Goal: Task Accomplishment & Management: Manage account settings

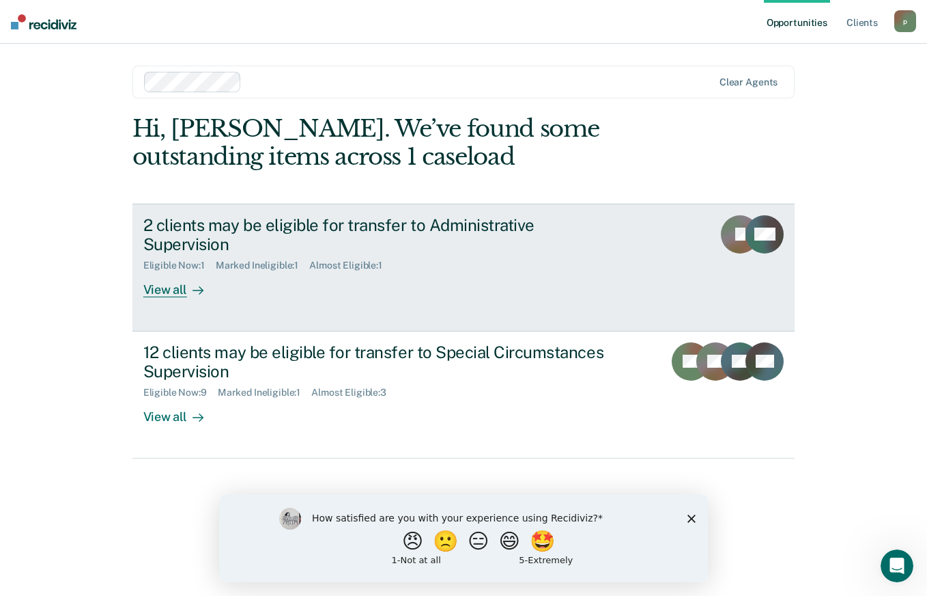
click at [589, 254] on div "Eligible Now : 1 Marked Ineligible : 1 Almost Eligible : 1" at bounding box center [382, 262] width 479 height 17
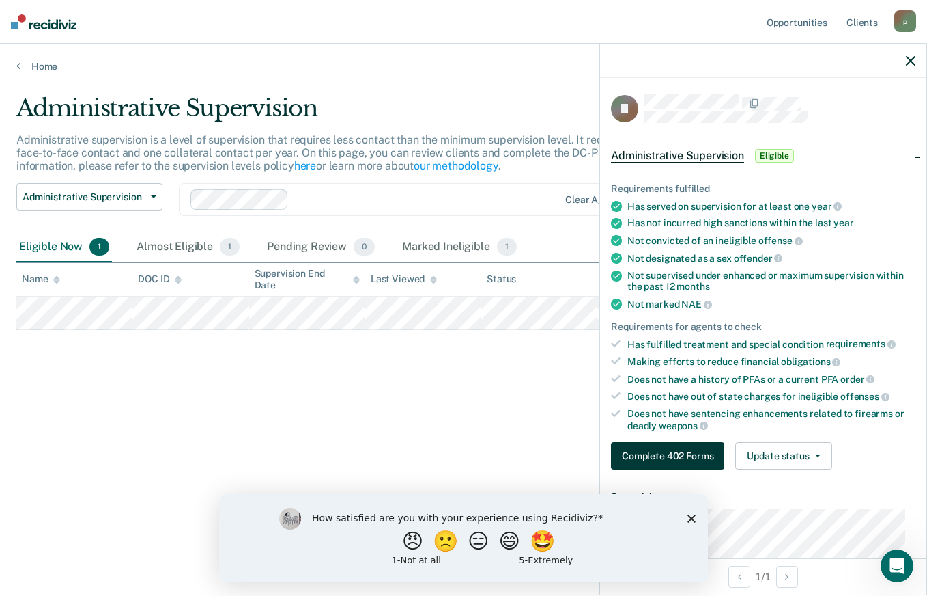
click at [669, 456] on button "Complete 402 Forms" at bounding box center [667, 455] width 113 height 27
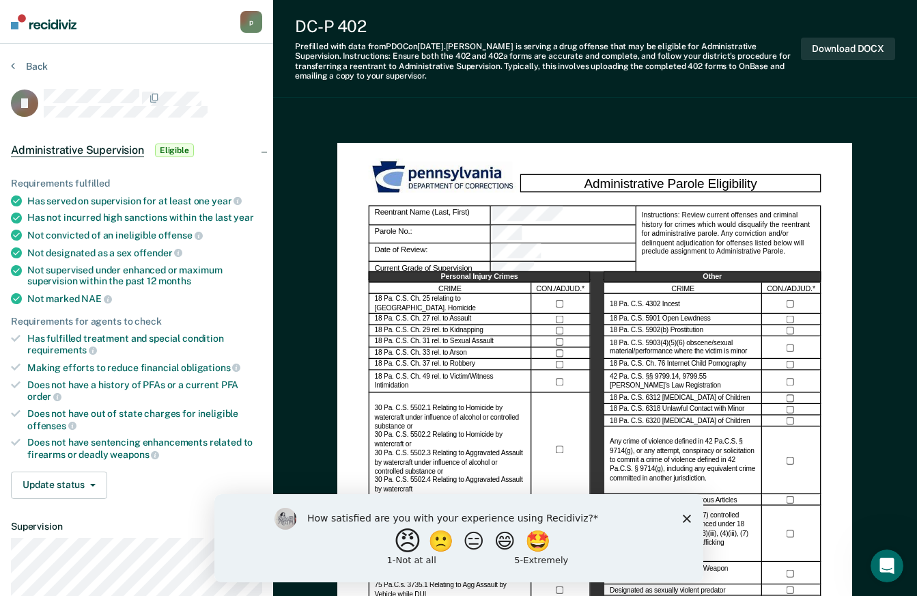
click at [393, 540] on button "😠" at bounding box center [409, 540] width 32 height 27
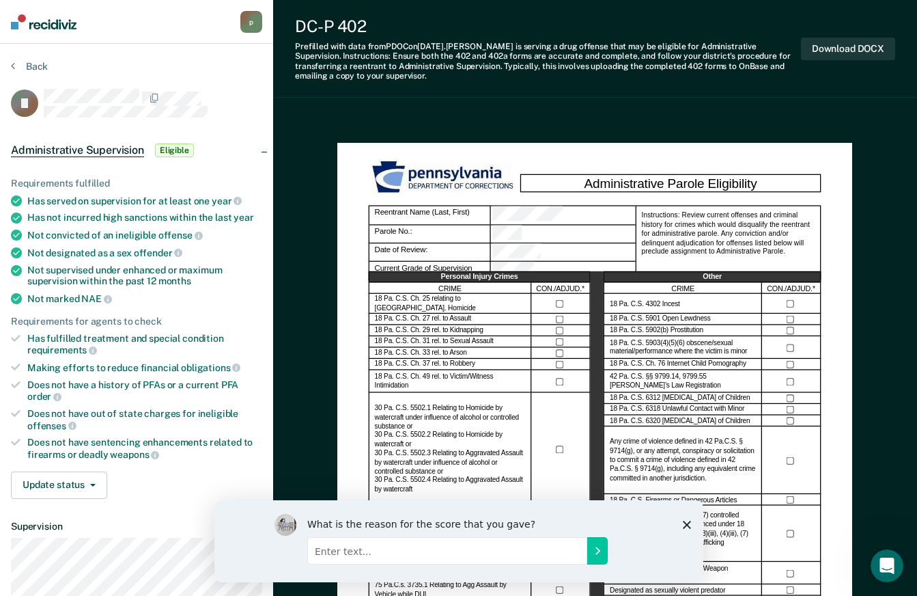
click at [688, 520] on icon "Close survey" at bounding box center [686, 524] width 8 height 8
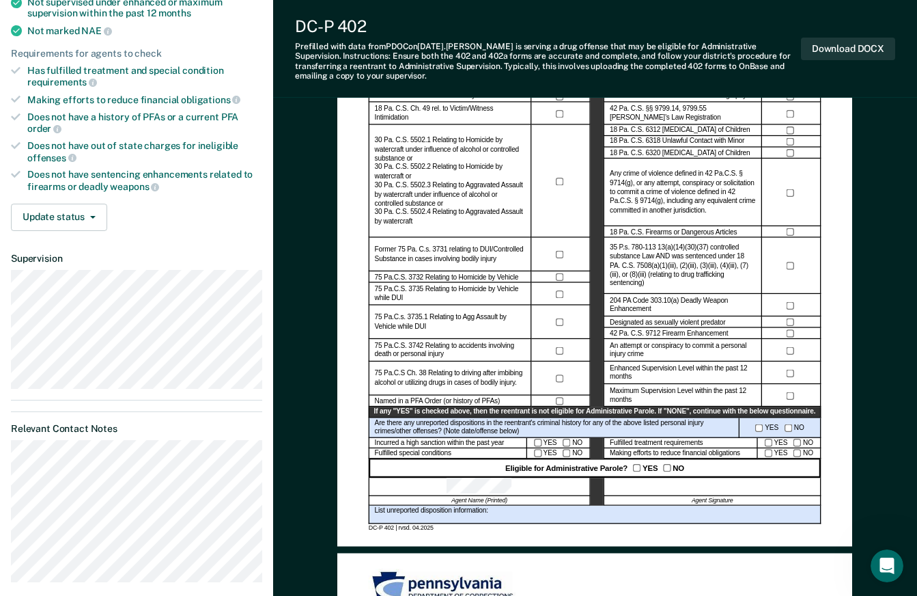
scroll to position [410, 0]
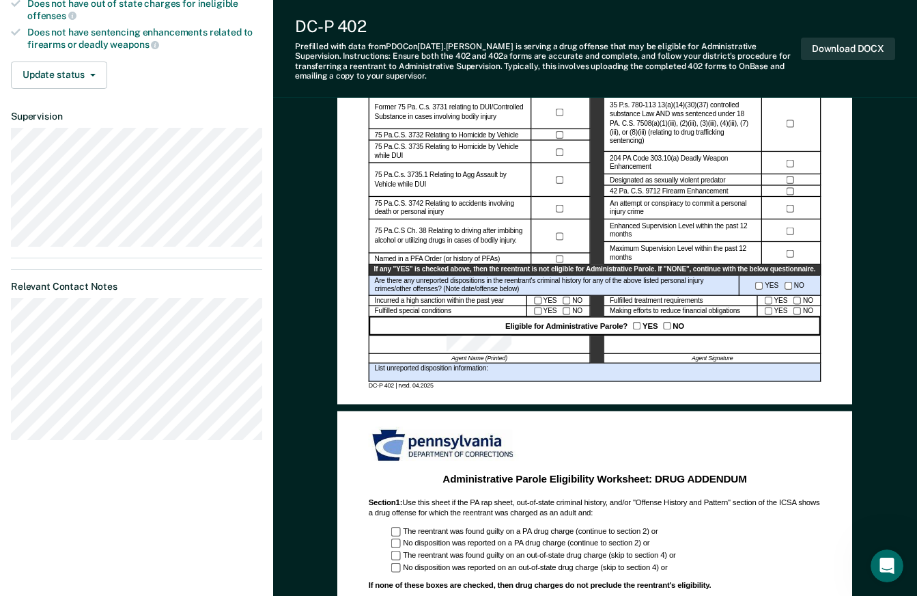
click at [703, 346] on div at bounding box center [712, 344] width 217 height 18
click at [697, 347] on div at bounding box center [712, 344] width 217 height 18
click at [841, 51] on button "Download DOCX" at bounding box center [848, 49] width 94 height 23
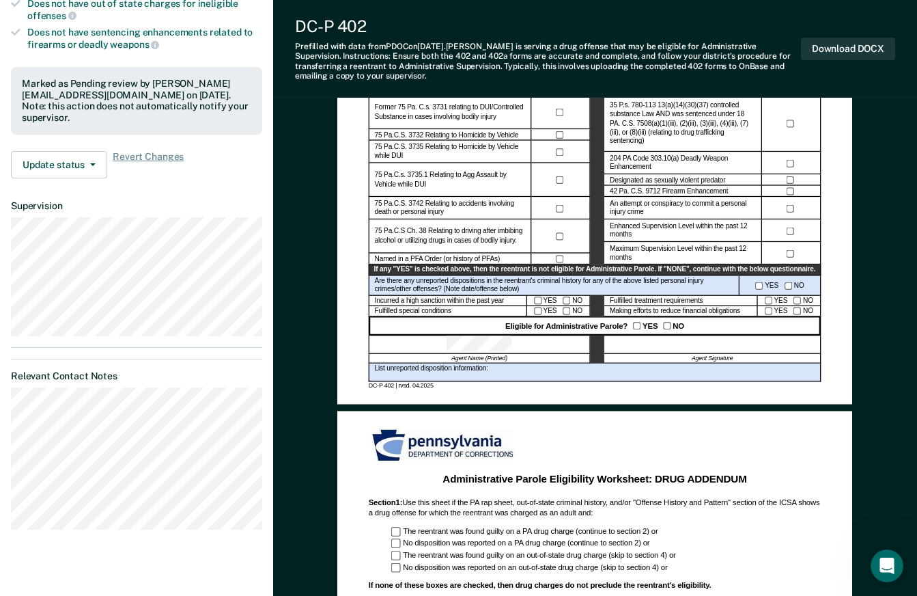
click at [851, 281] on div "Administrative Parole Eligibility Reentrant Name (Last, First) Parole No.: Date…" at bounding box center [594, 68] width 515 height 671
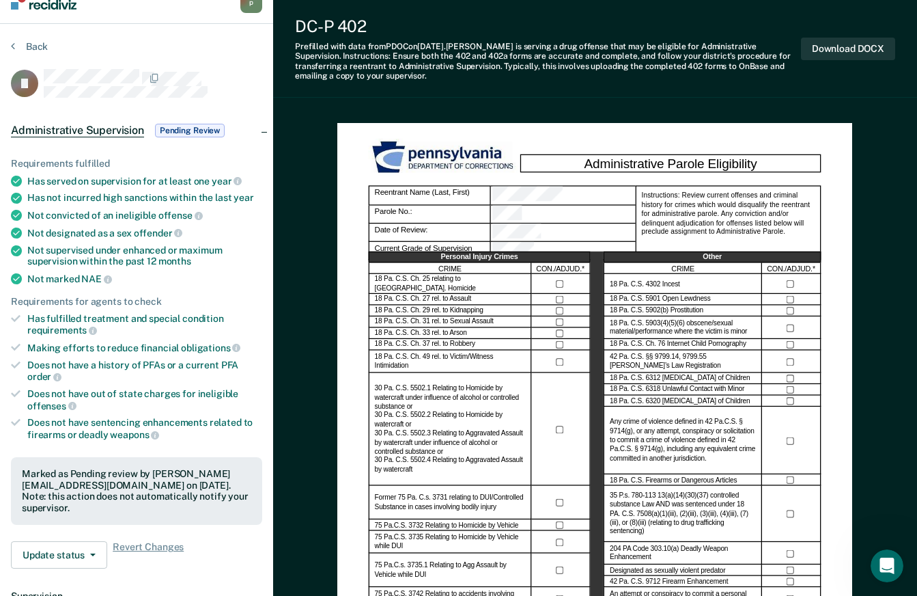
scroll to position [0, 0]
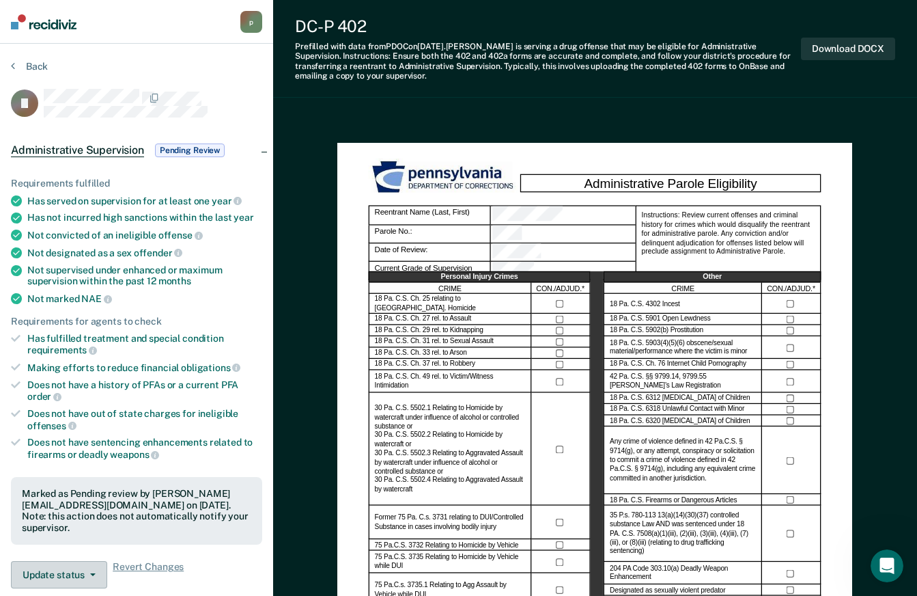
click at [51, 563] on button "Update status" at bounding box center [59, 574] width 96 height 27
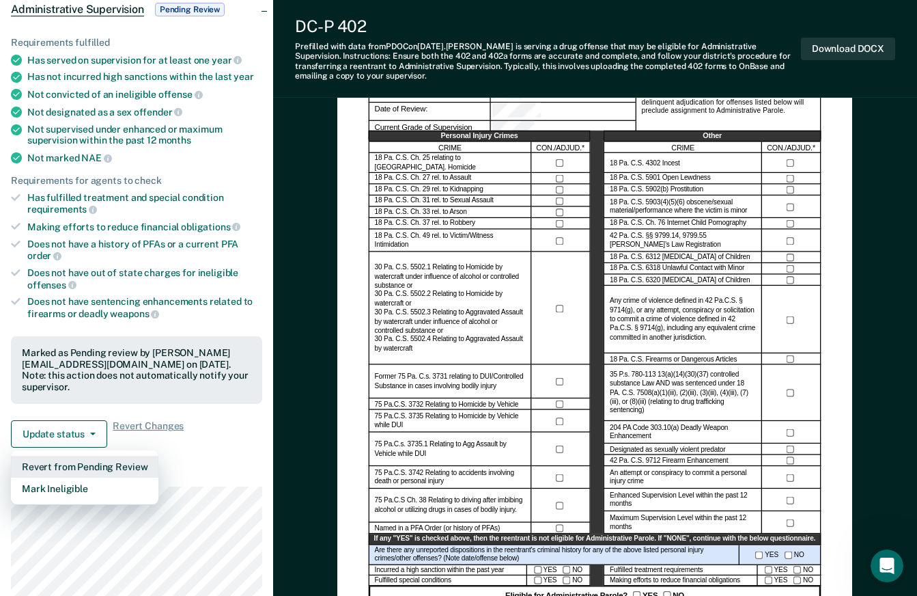
scroll to position [146, 0]
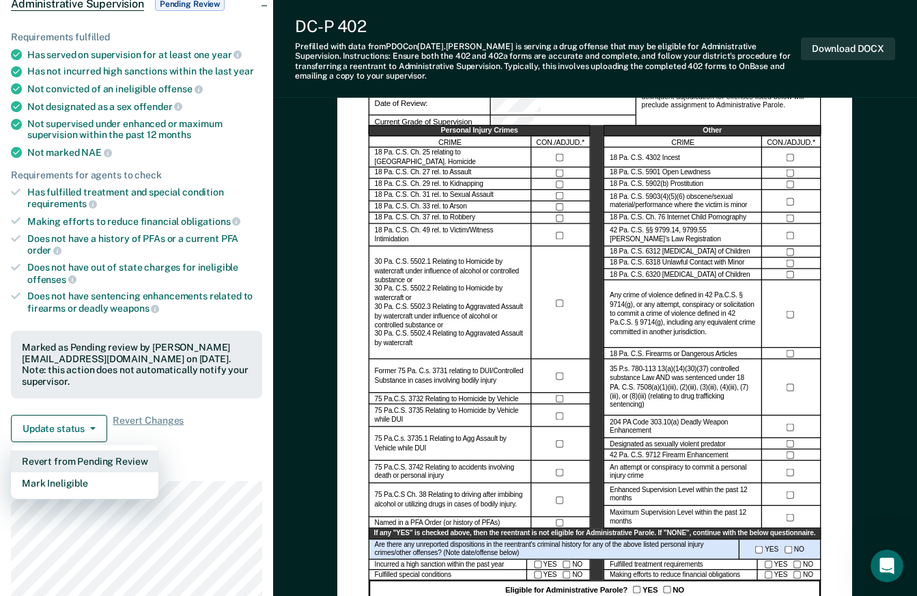
click at [128, 450] on button "Revert from Pending Review" at bounding box center [85, 461] width 148 height 22
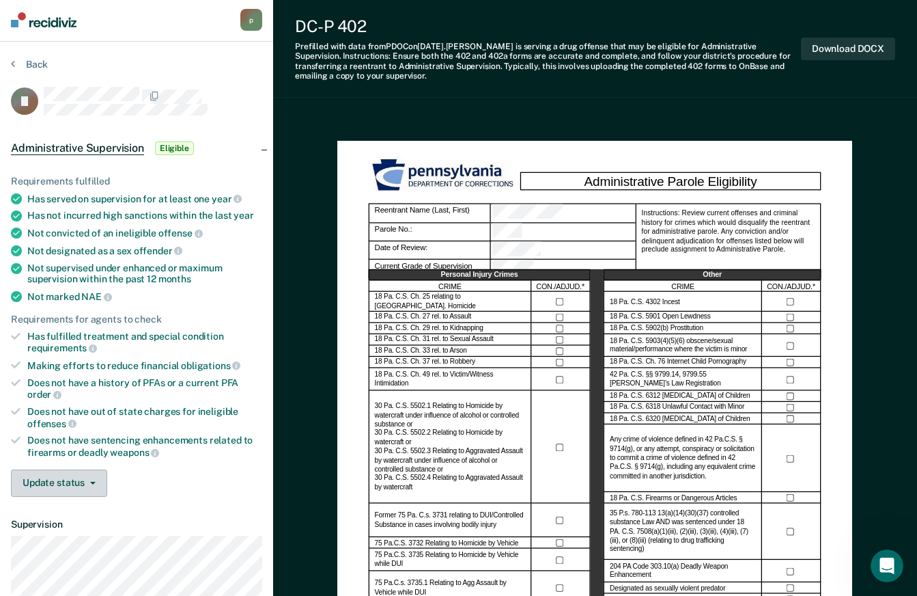
scroll to position [0, 0]
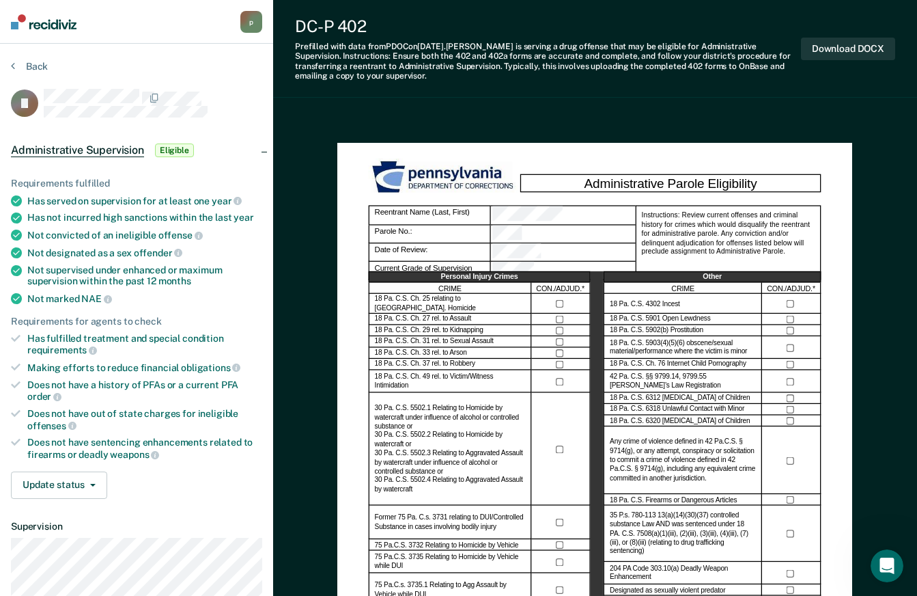
click at [376, 62] on div "Prefilled with data from PDOC on [DATE] . [PERSON_NAME] is serving a drug offen…" at bounding box center [548, 62] width 506 height 40
click at [374, 150] on div "Administrative Parole Eligibility Reentrant Name (Last, First) Parole No.: Date…" at bounding box center [594, 478] width 515 height 671
click at [214, 74] on div "Back" at bounding box center [136, 74] width 251 height 29
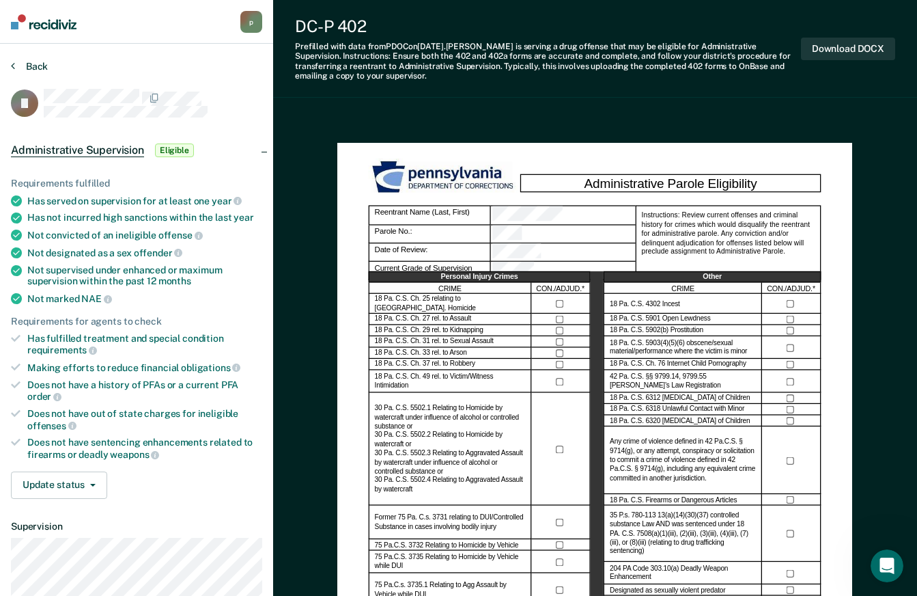
click at [23, 62] on button "Back" at bounding box center [29, 66] width 37 height 12
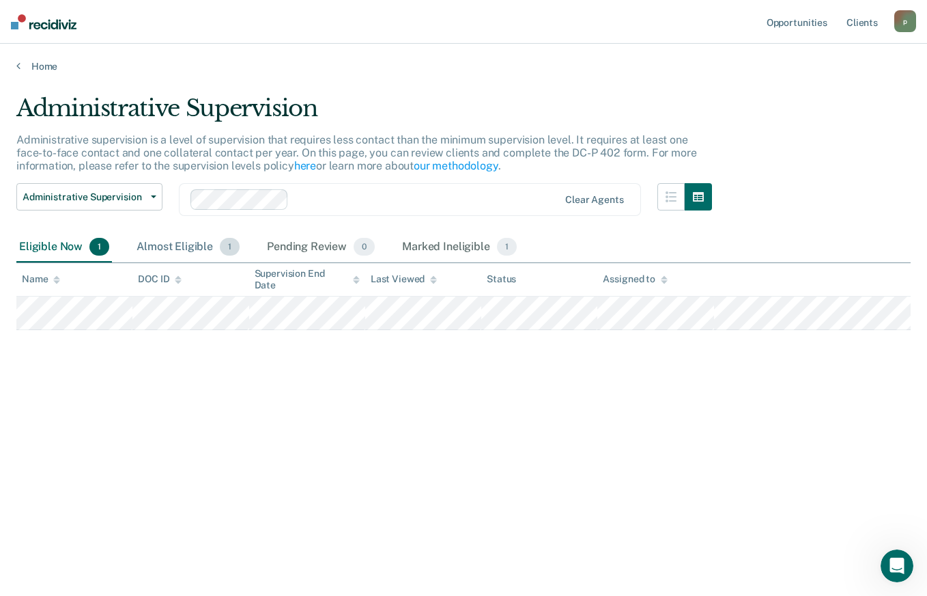
click at [197, 247] on div "Almost Eligible 1" at bounding box center [188, 247] width 109 height 30
click at [46, 246] on div "Eligible Now 1" at bounding box center [64, 247] width 96 height 30
click at [144, 197] on span "Administrative Supervision" at bounding box center [84, 197] width 123 height 12
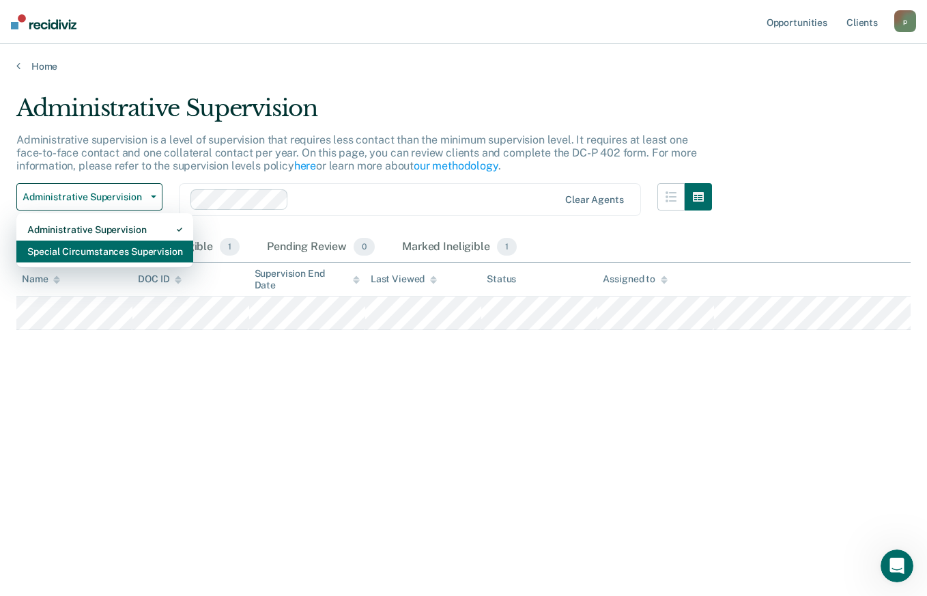
click at [135, 251] on div "Special Circumstances Supervision" at bounding box center [104, 251] width 155 height 22
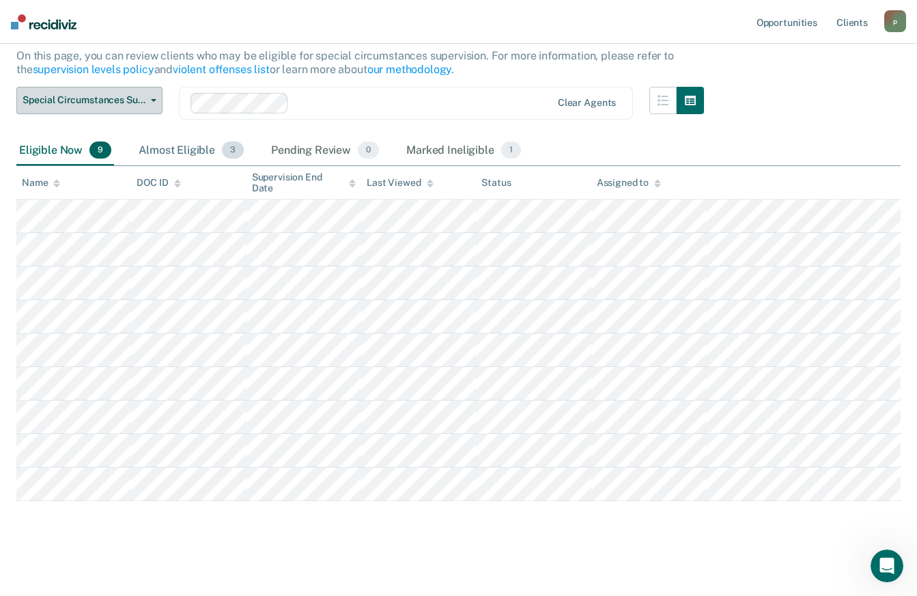
scroll to position [137, 0]
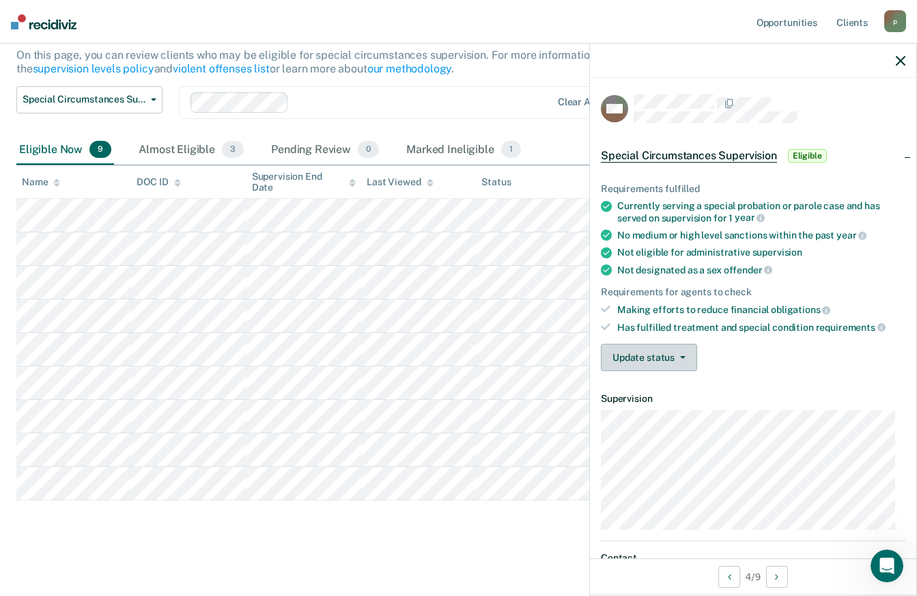
click at [641, 357] on button "Update status" at bounding box center [649, 357] width 96 height 27
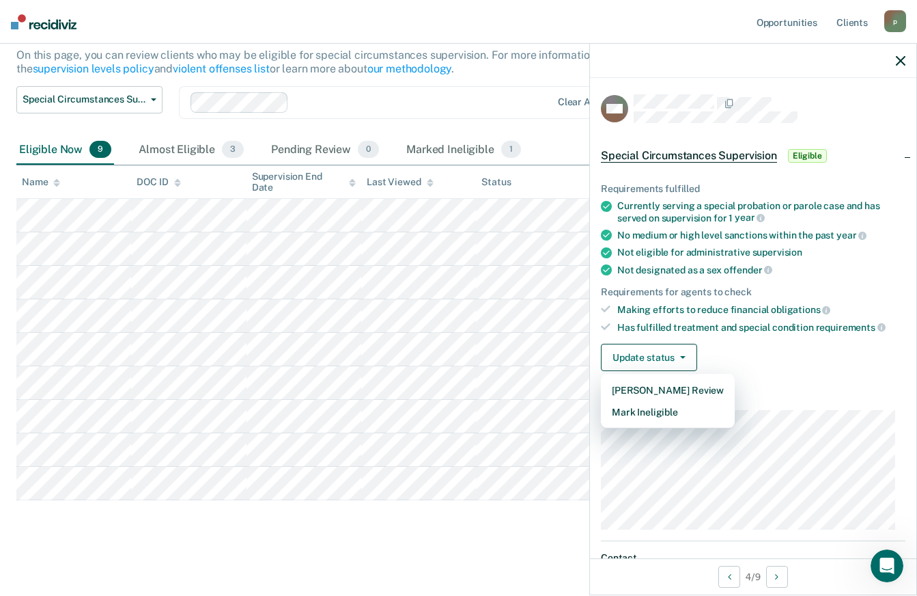
click at [462, 542] on main "Special Circumstances Supervision Special circumstances supervision allows reen…" at bounding box center [458, 265] width 917 height 658
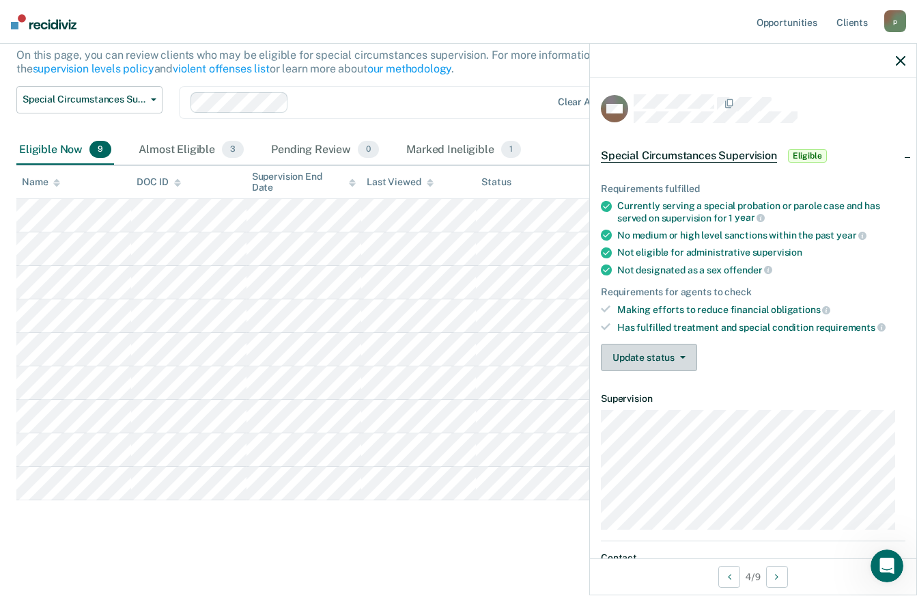
click at [634, 353] on button "Update status" at bounding box center [649, 357] width 96 height 27
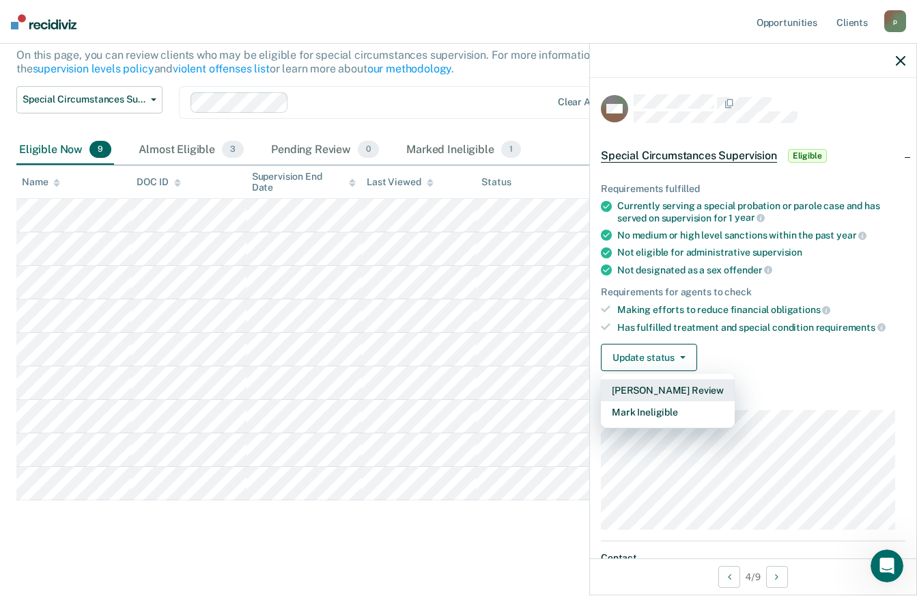
click at [638, 387] on button "[PERSON_NAME] Review" at bounding box center [668, 390] width 134 height 22
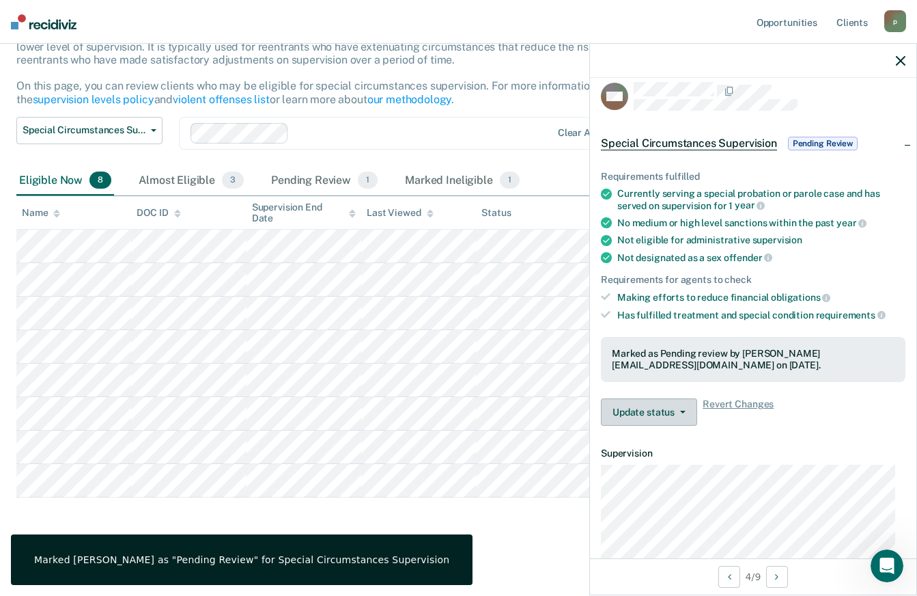
scroll to position [0, 0]
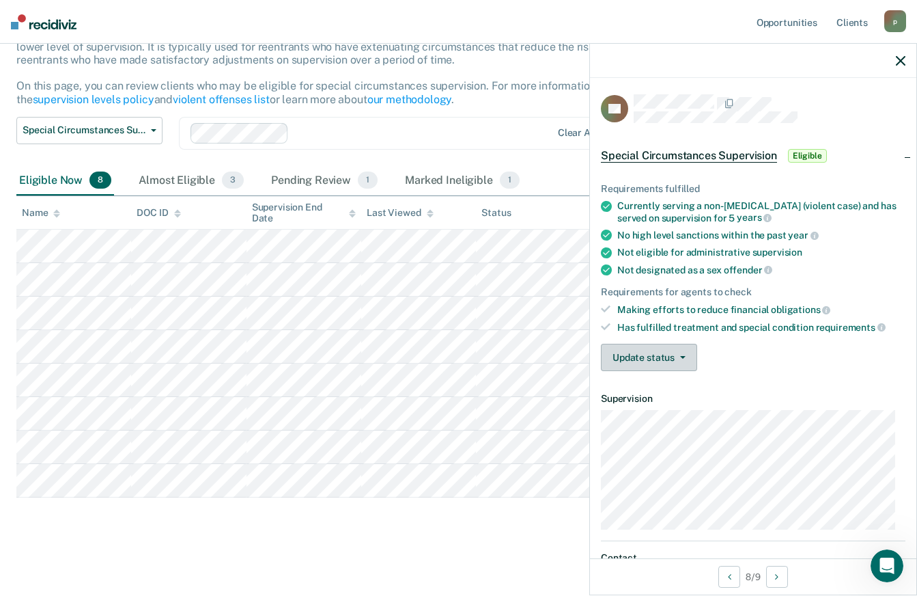
click at [659, 352] on button "Update status" at bounding box center [649, 357] width 96 height 27
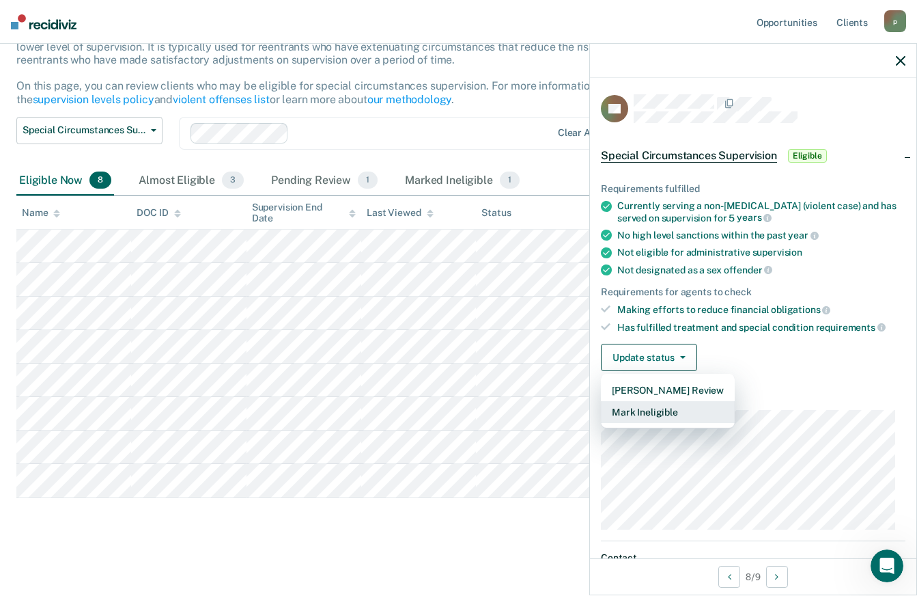
click at [660, 412] on button "Mark Ineligible" at bounding box center [668, 412] width 134 height 22
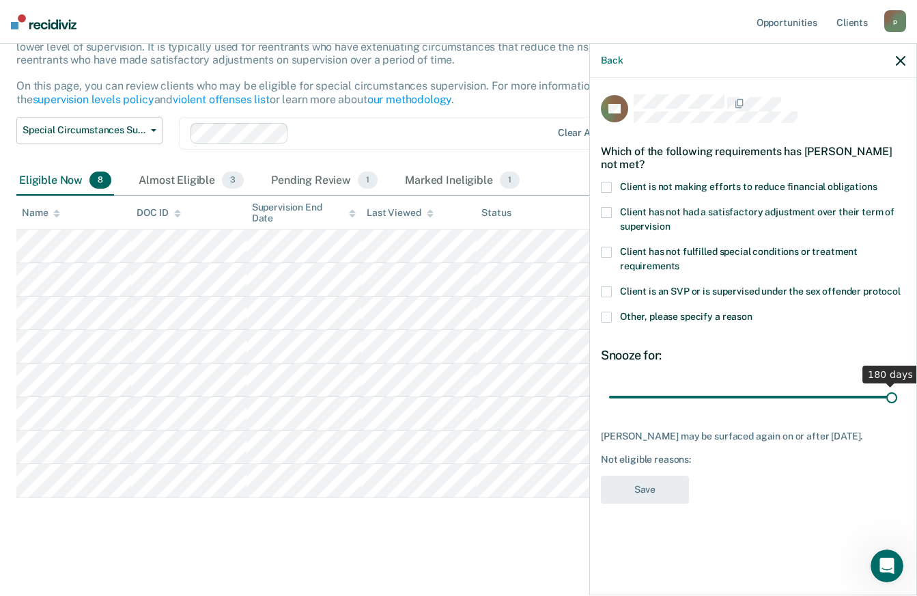
drag, startPoint x: 660, startPoint y: 393, endPoint x: 929, endPoint y: 395, distance: 268.4
type input "180"
click at [897, 395] on input "range" at bounding box center [753, 397] width 288 height 24
click at [611, 188] on span at bounding box center [606, 187] width 11 height 11
click at [878, 182] on input "Client is not making efforts to reduce financial obligations" at bounding box center [878, 182] width 0 height 0
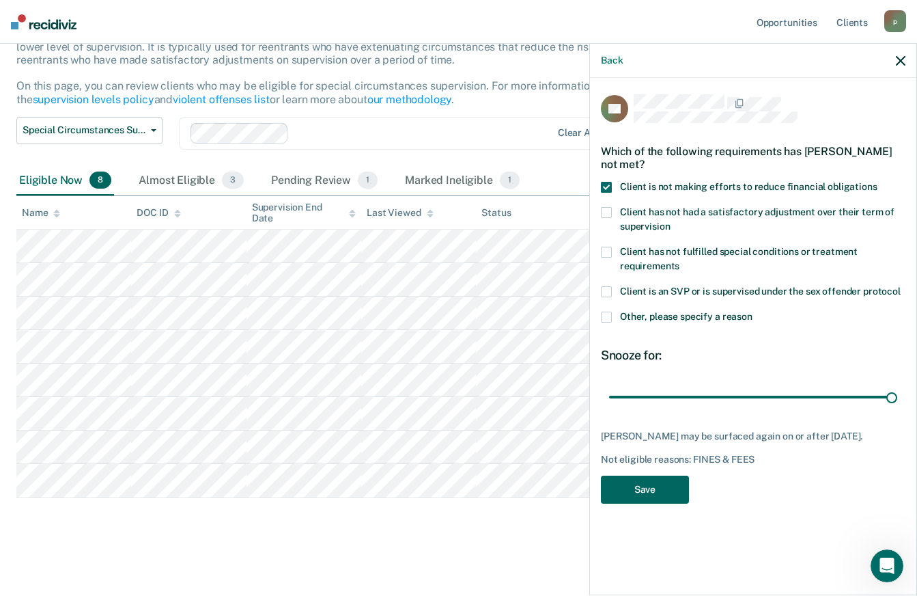
click at [670, 498] on button "Save" at bounding box center [645, 489] width 88 height 28
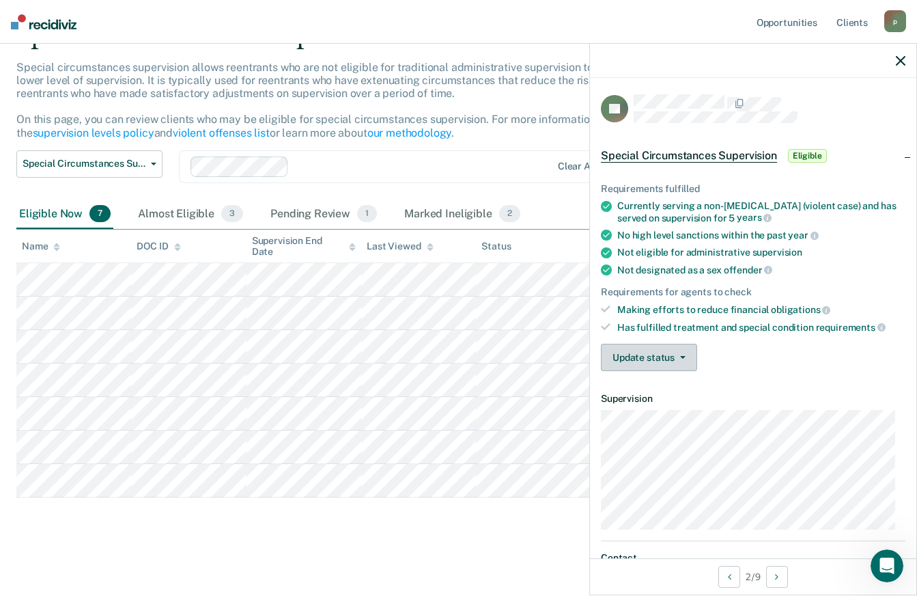
click at [651, 364] on button "Update status" at bounding box center [649, 357] width 96 height 27
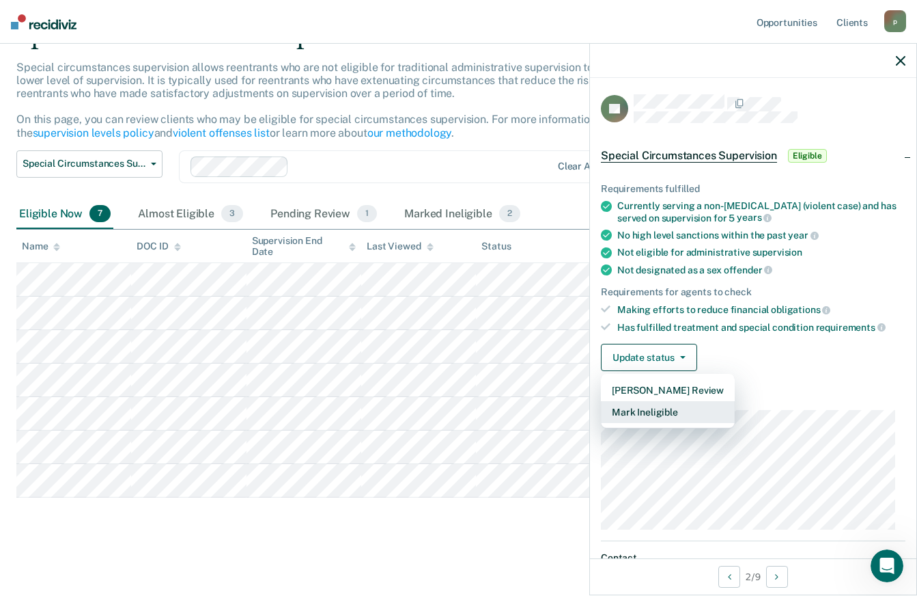
click at [656, 413] on button "Mark Ineligible" at bounding box center [668, 412] width 134 height 22
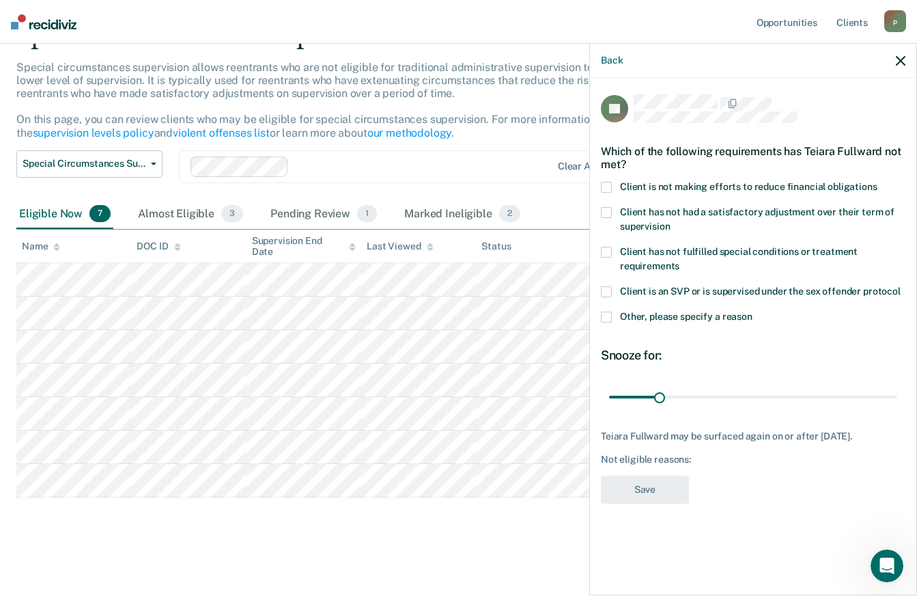
click at [605, 187] on span at bounding box center [606, 187] width 11 height 11
click at [878, 182] on input "Client is not making efforts to reduce financial obligations" at bounding box center [878, 182] width 0 height 0
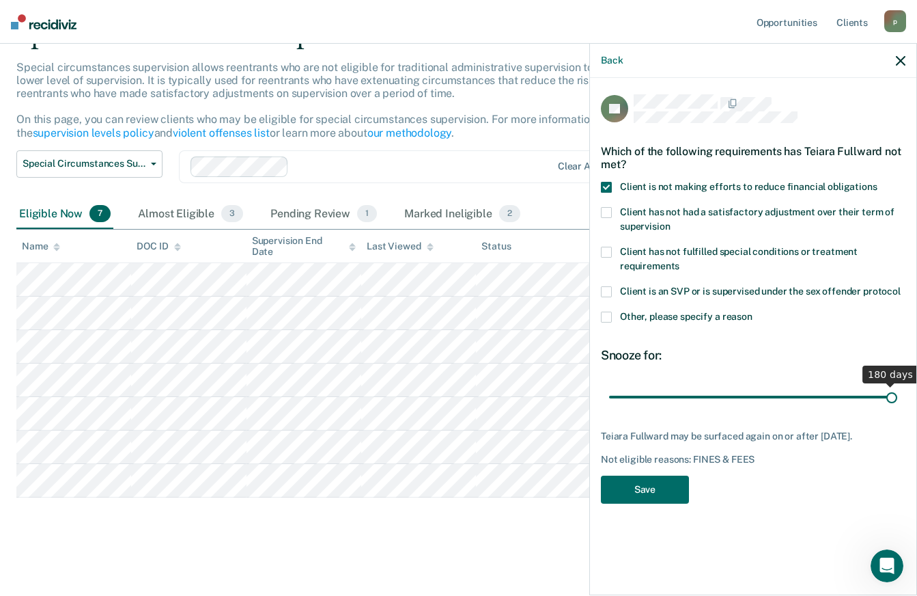
drag, startPoint x: 660, startPoint y: 395, endPoint x: 917, endPoint y: 413, distance: 257.4
type input "180"
click at [897, 408] on input "range" at bounding box center [753, 397] width 288 height 24
click at [671, 486] on button "Save" at bounding box center [645, 489] width 88 height 28
